Goal: Task Accomplishment & Management: Use online tool/utility

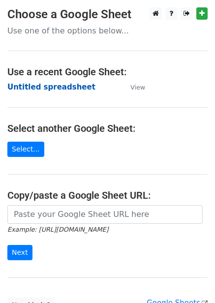
click at [41, 83] on strong "Untitled spreadsheet" at bounding box center [51, 87] width 88 height 9
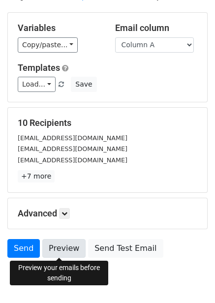
scroll to position [79, 0]
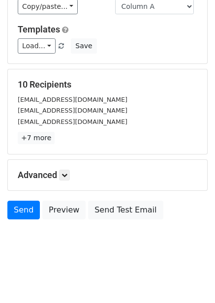
click at [66, 180] on h5 "Advanced" at bounding box center [107, 174] width 179 height 11
click at [66, 175] on icon at bounding box center [64, 175] width 6 height 6
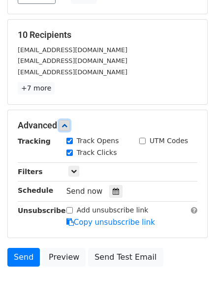
scroll to position [175, 0]
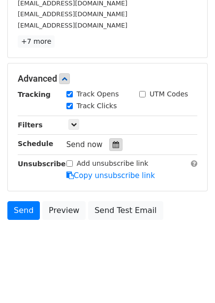
click at [112, 147] on icon at bounding box center [115, 144] width 6 height 7
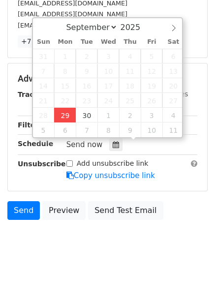
type input "2025-09-29 12:00"
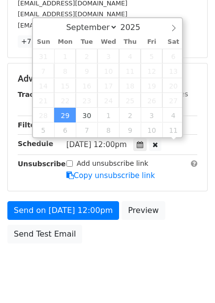
scroll to position [0, 0]
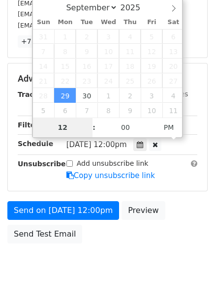
type input "4"
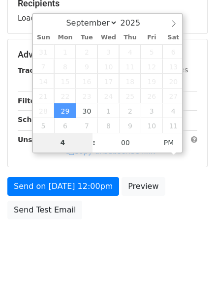
scroll to position [160, 0]
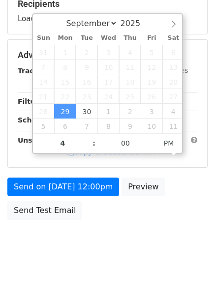
type input "2025-09-29 16:00"
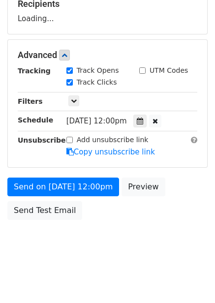
click at [106, 255] on body "New Campaign Daily emails left: 50 Google Sheet: Untitled spreadsheet Variables…" at bounding box center [107, 56] width 215 height 416
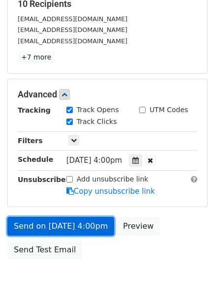
click at [88, 224] on link "Send on Sep 29 at 4:00pm" at bounding box center [60, 226] width 107 height 19
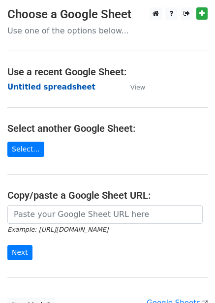
click at [52, 87] on strong "Untitled spreadsheet" at bounding box center [51, 87] width 88 height 9
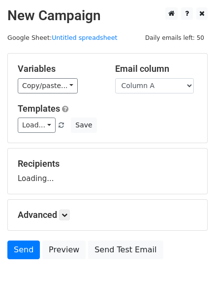
click at [133, 93] on div "Variables Copy/paste... {{Column A}} {{Column B}} {{Column C}} {{Column D}} {{C…" at bounding box center [107, 98] width 199 height 89
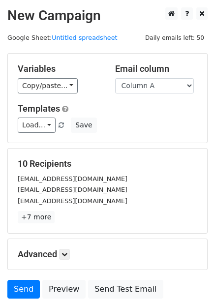
click at [135, 99] on div "Variables Copy/paste... {{Column A}} {{Column B}} {{Column C}} {{Column D}} {{C…" at bounding box center [107, 98] width 199 height 89
click at [140, 80] on select "Column A Column B Column C Column D Column E" at bounding box center [154, 85] width 79 height 15
select select "Column B"
click at [115, 78] on select "Column A Column B Column C Column D Column E" at bounding box center [154, 85] width 79 height 15
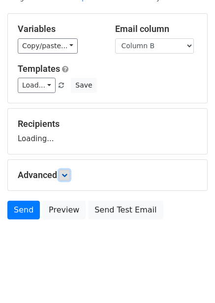
click at [66, 179] on link at bounding box center [64, 174] width 11 height 11
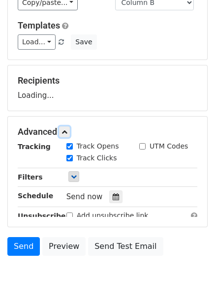
scroll to position [131, 0]
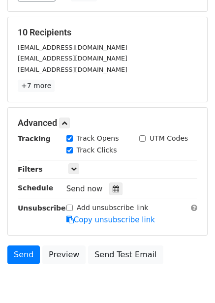
click at [114, 182] on div "Send now" at bounding box center [123, 188] width 115 height 13
click at [112, 198] on div "Tracking Track Opens UTM Codes Track Clicks Filters Only include spreadsheet ro…" at bounding box center [107, 179] width 179 height 92
click at [114, 188] on icon at bounding box center [115, 188] width 6 height 7
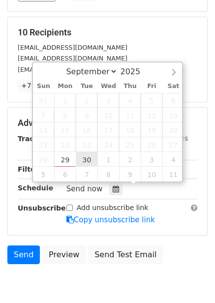
type input "2025-09-30 12:00"
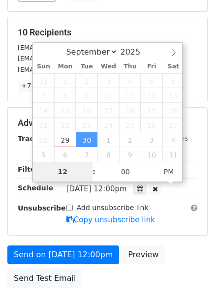
type input "5"
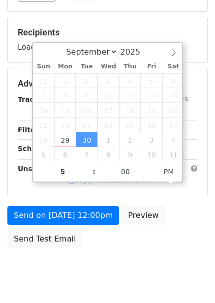
type input "2025-09-30 17:00"
click at [133, 272] on body "New Campaign Daily emails left: 50 Google Sheet: Untitled spreadsheet Variables…" at bounding box center [107, 84] width 215 height 416
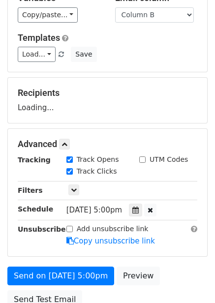
scroll to position [160, 0]
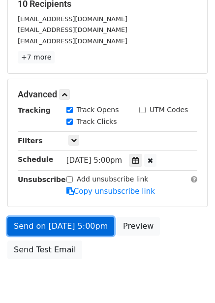
click at [94, 217] on link "Send on Sep 30 at 5:00pm" at bounding box center [60, 226] width 107 height 19
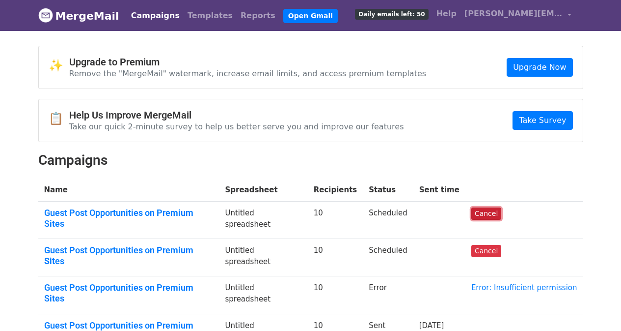
click at [483, 208] on link "Cancel" at bounding box center [487, 213] width 30 height 12
click at [492, 245] on link "Cancel" at bounding box center [487, 251] width 30 height 12
